Goal: Information Seeking & Learning: Find specific fact

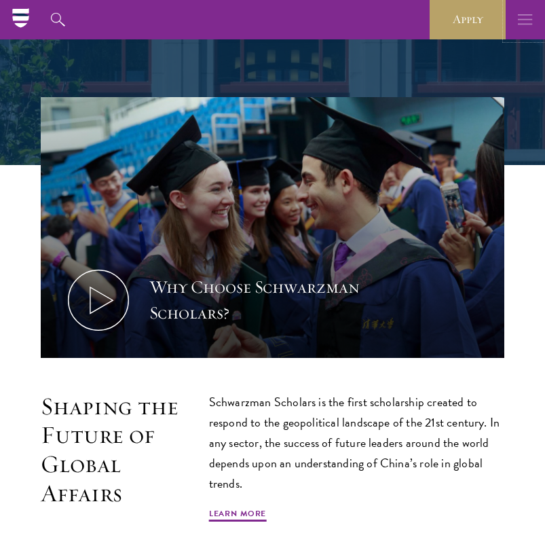
click at [522, 20] on icon "button" at bounding box center [525, 19] width 15 height 39
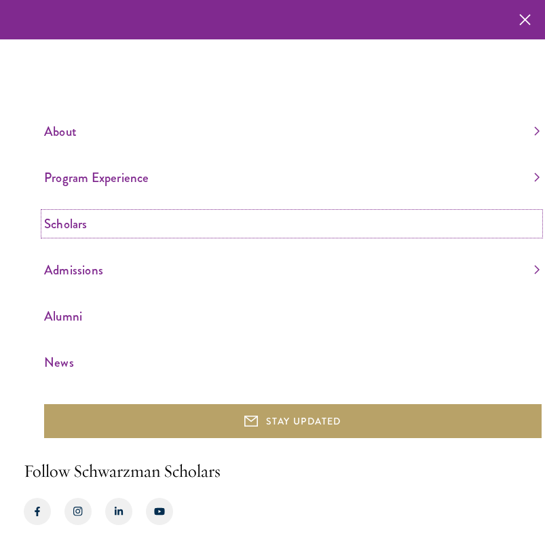
click at [73, 222] on link "Scholars" at bounding box center [292, 224] width 496 height 22
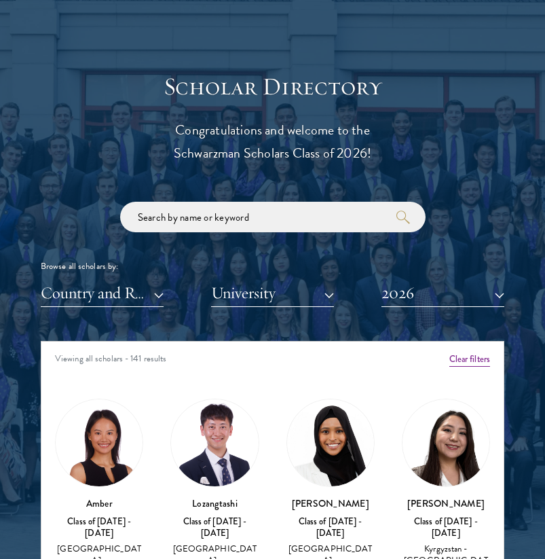
scroll to position [1465, 0]
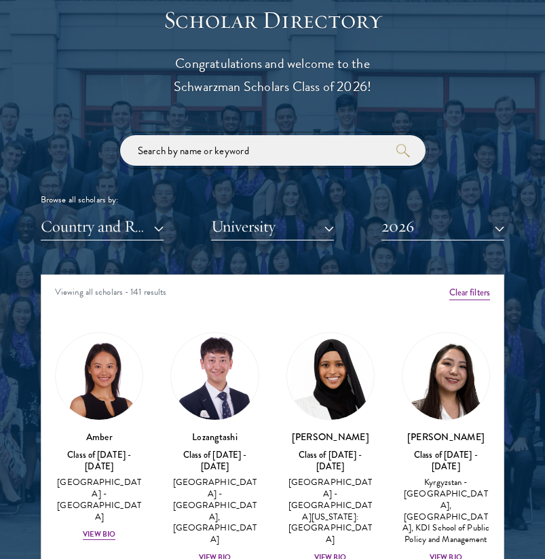
click at [196, 150] on input "search" at bounding box center [273, 150] width 306 height 31
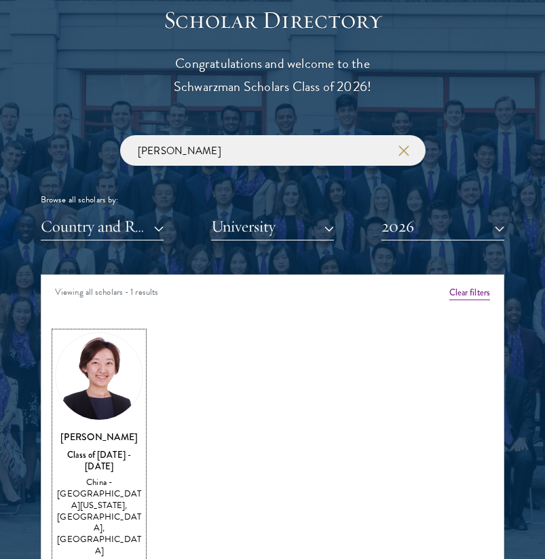
click at [117, 403] on img at bounding box center [99, 376] width 87 height 87
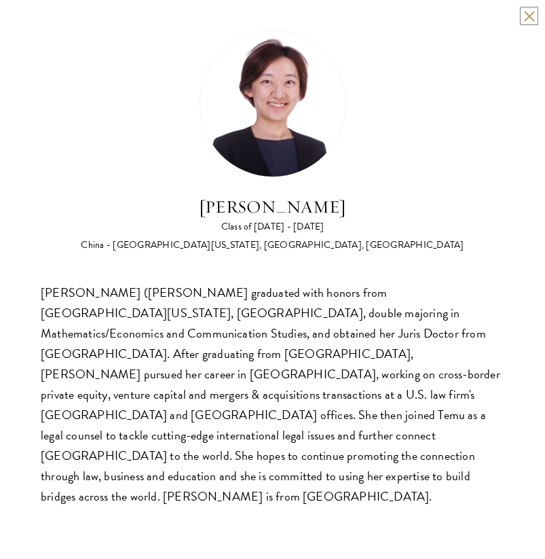
click at [525, 18] on button at bounding box center [530, 16] width 12 height 12
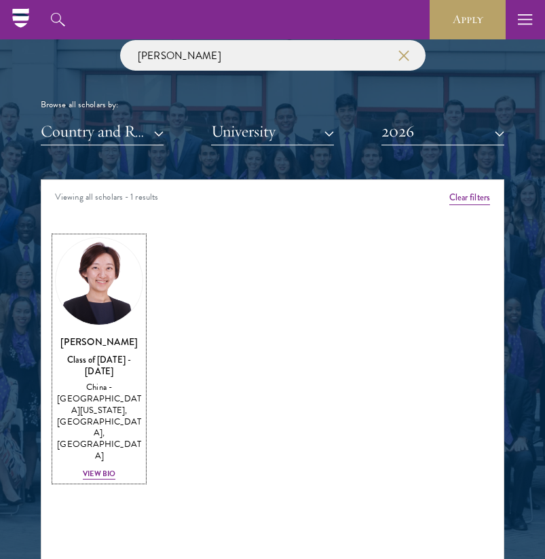
scroll to position [1464, 0]
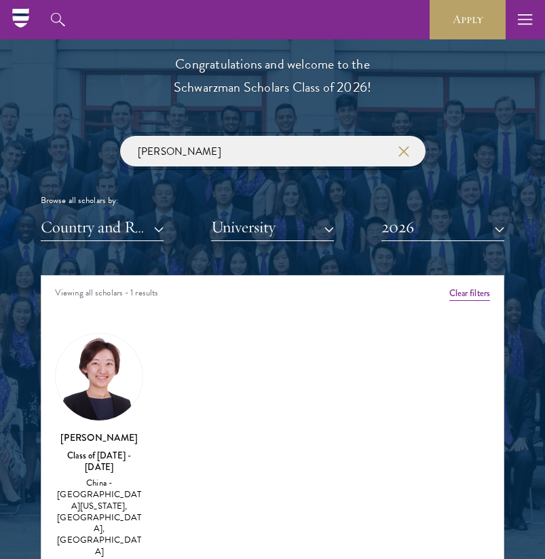
click at [188, 150] on input "chloe l" at bounding box center [273, 151] width 306 height 31
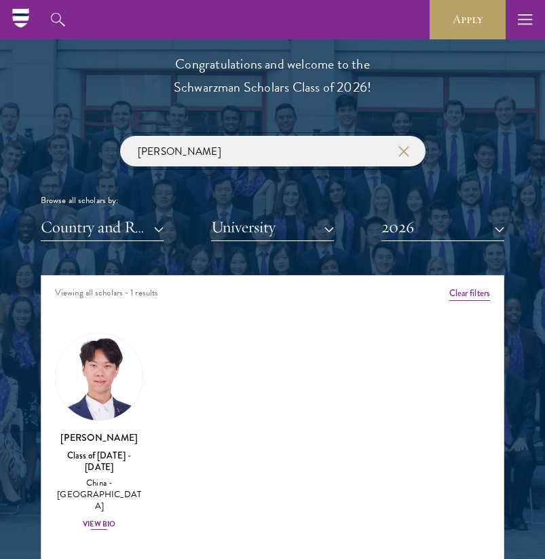
type input "frank kao"
click at [117, 393] on img at bounding box center [99, 376] width 87 height 87
